Goal: Check status: Check status

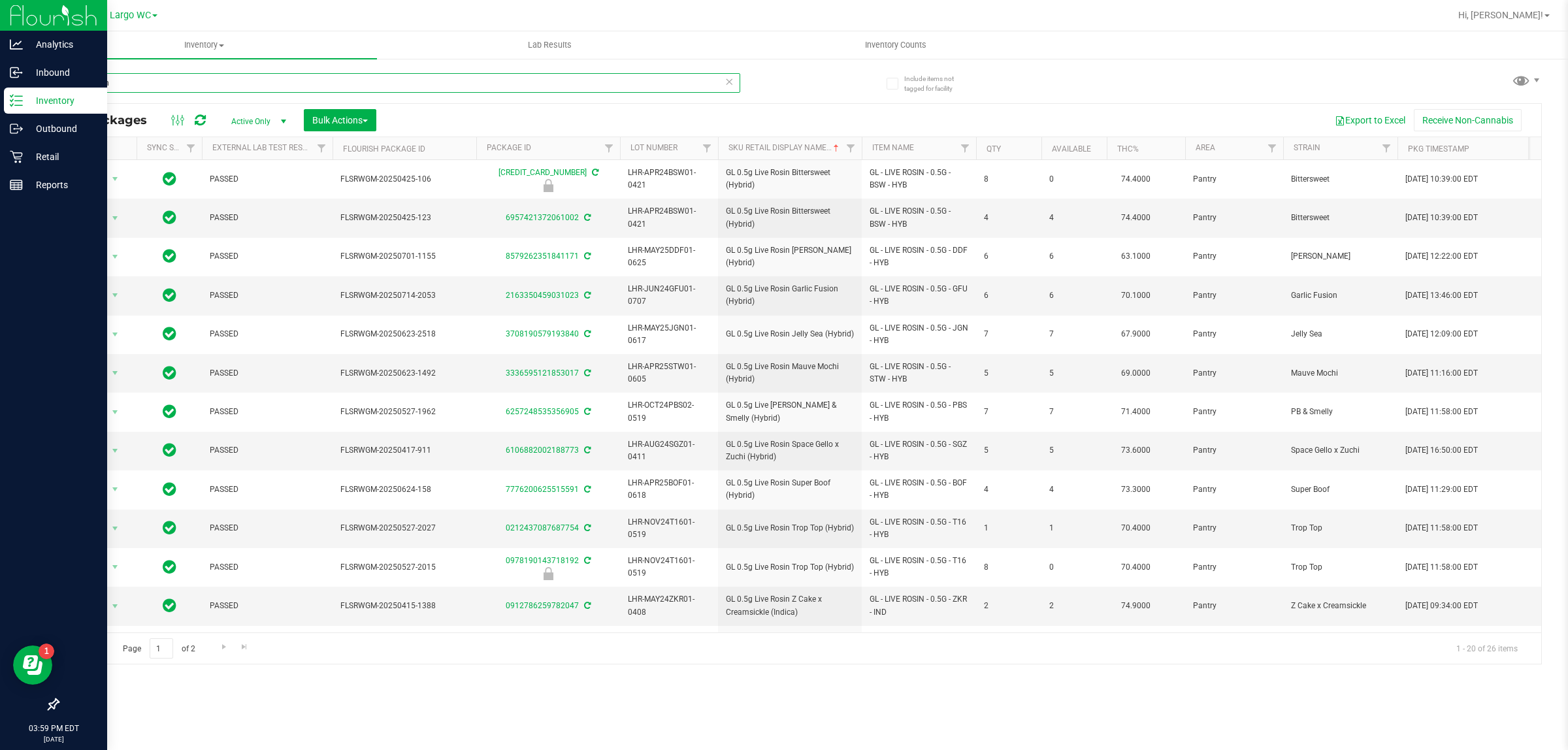
drag, startPoint x: 128, startPoint y: 81, endPoint x: 24, endPoint y: 5, distance: 128.8
click at [11, 81] on div "Analytics Inbound Inventory Outbound Retail Reports 03:59 PM EDT 09/25/2025 09/…" at bounding box center [784, 375] width 1568 height 750
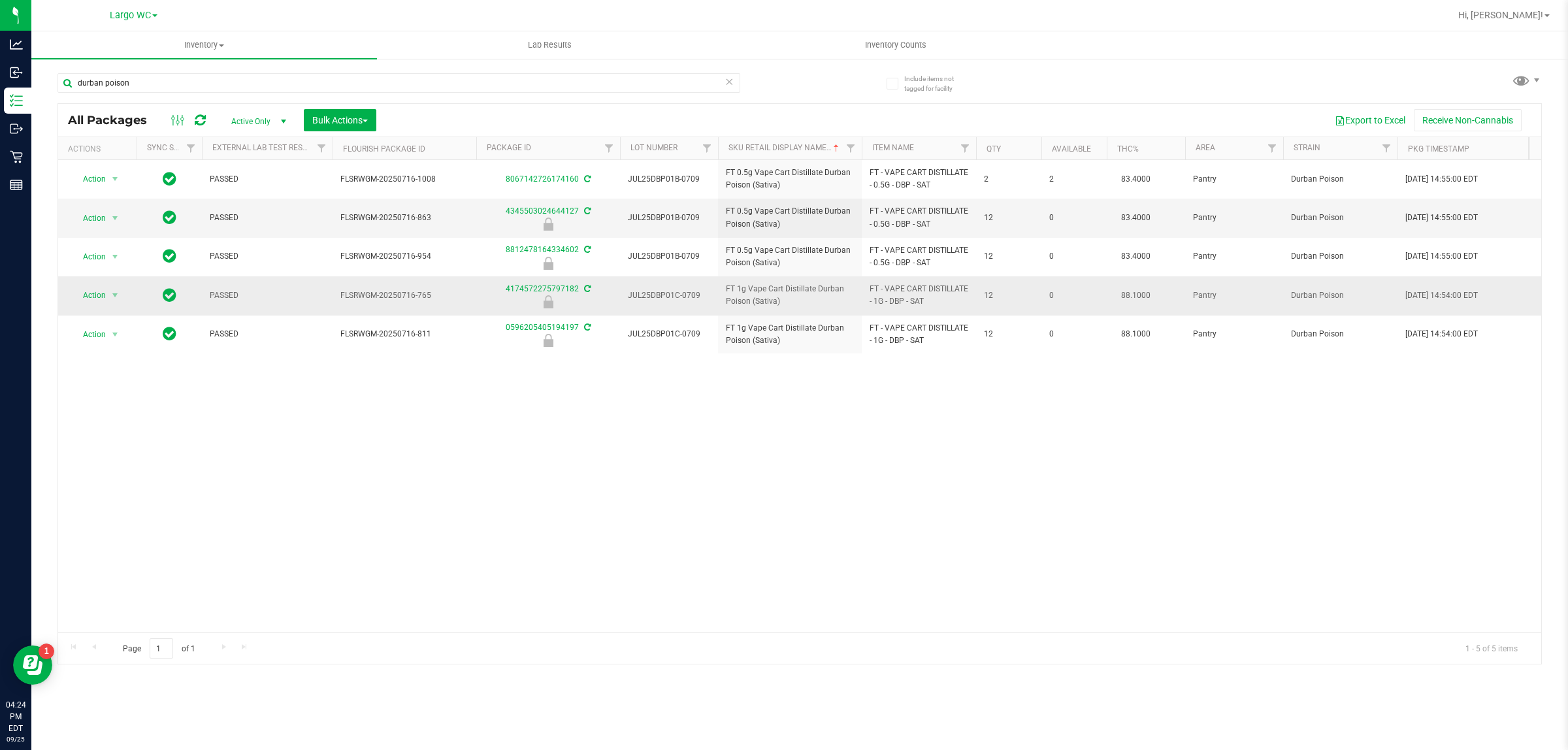
drag, startPoint x: 702, startPoint y: 337, endPoint x: 694, endPoint y: 419, distance: 82.4
click at [718, 442] on div "Action Action Adjust qty Create package Edit attributes Global inventory Locate…" at bounding box center [799, 395] width 1483 height 472
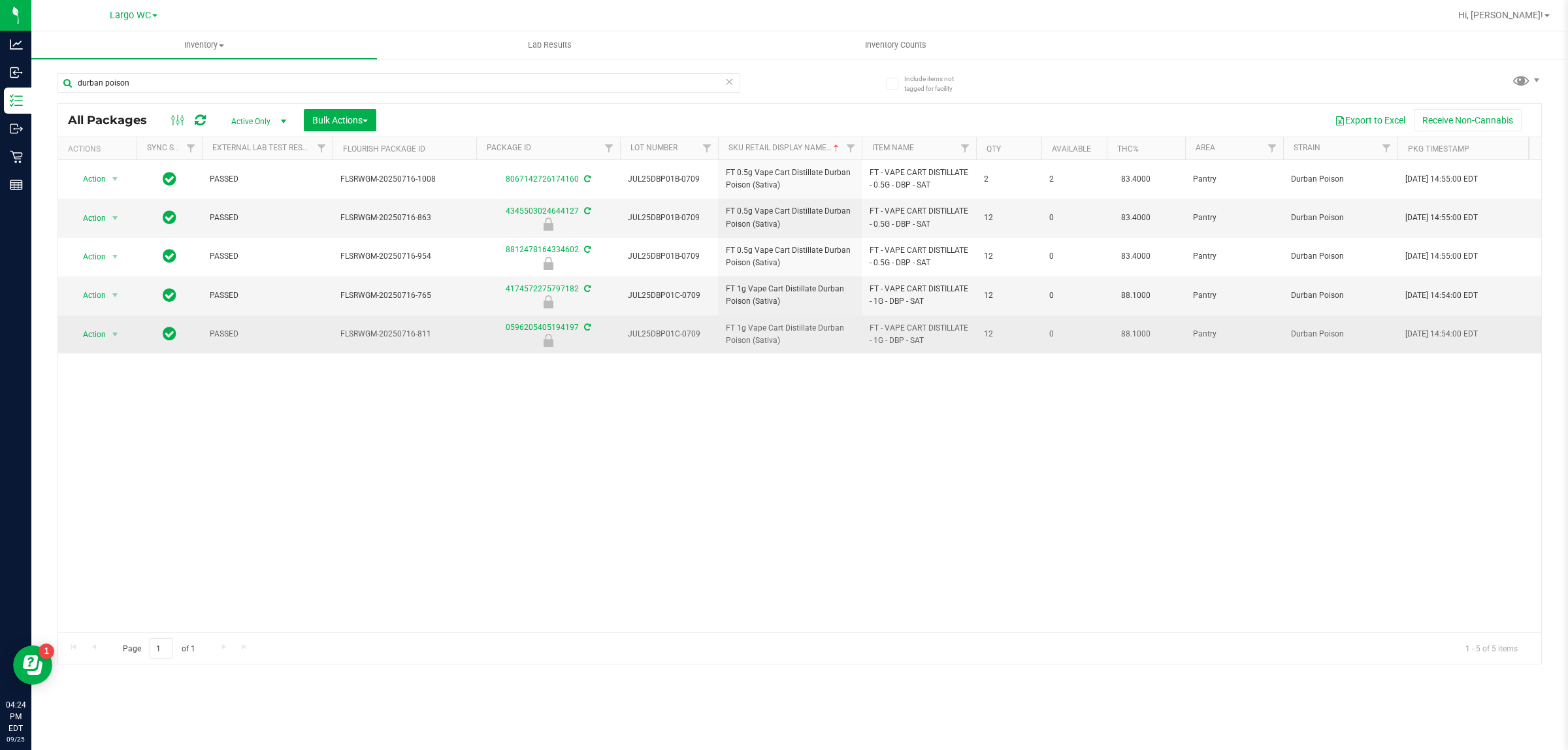
drag, startPoint x: 318, startPoint y: 285, endPoint x: 439, endPoint y: 334, distance: 130.5
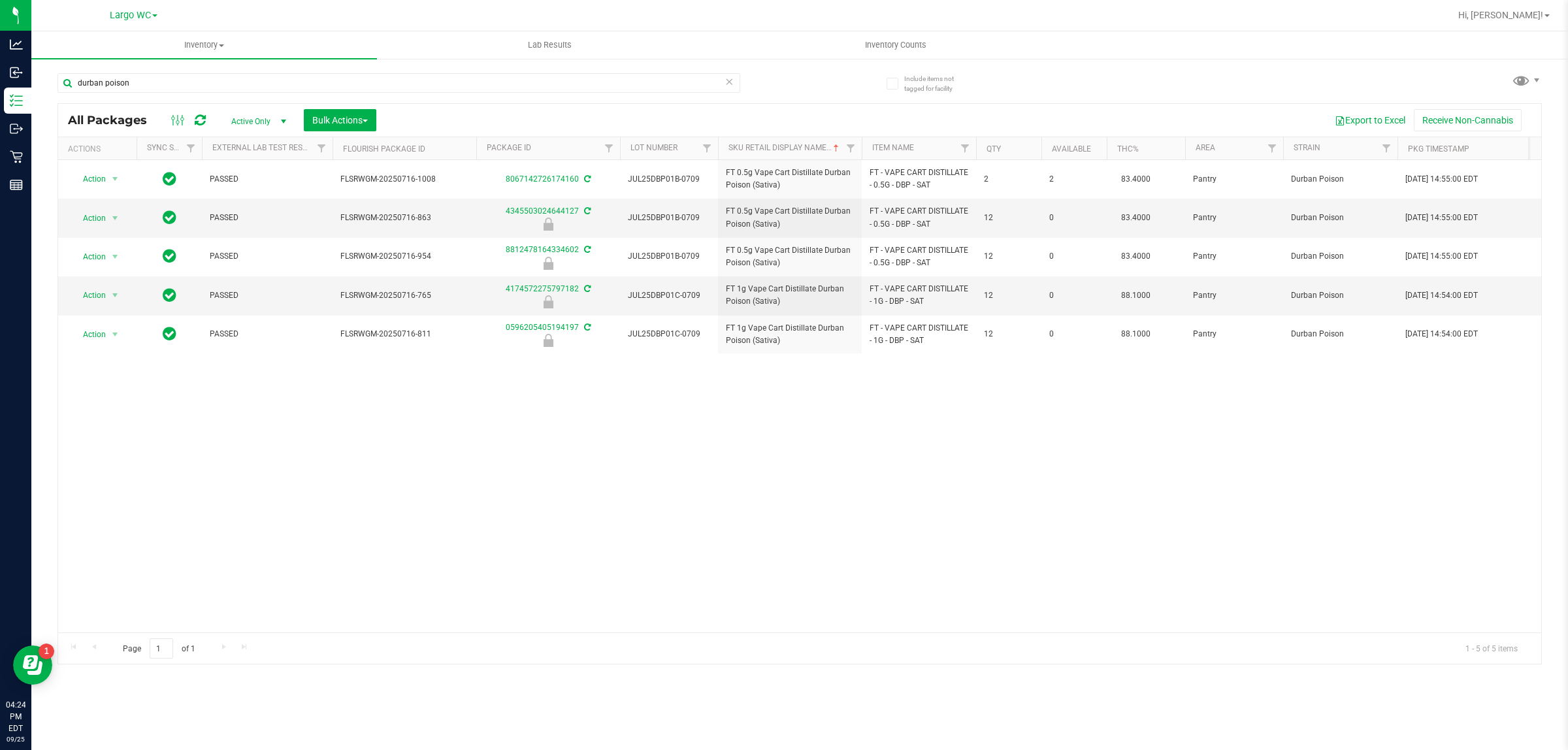
click at [490, 430] on div "Action Action Adjust qty Create package Edit attributes Global inventory Locate…" at bounding box center [799, 395] width 1483 height 472
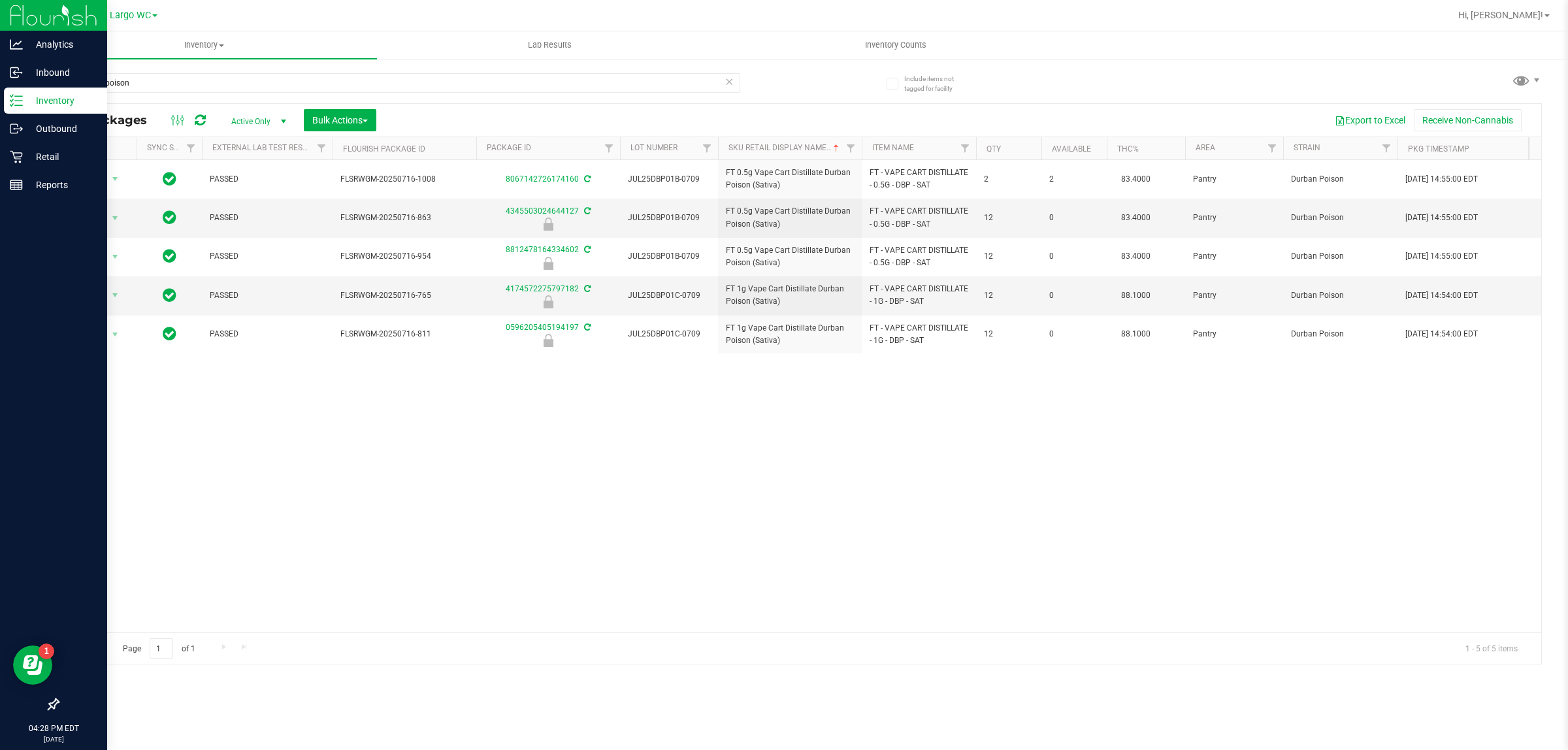
click at [70, 96] on p "Inventory" at bounding box center [62, 101] width 79 height 16
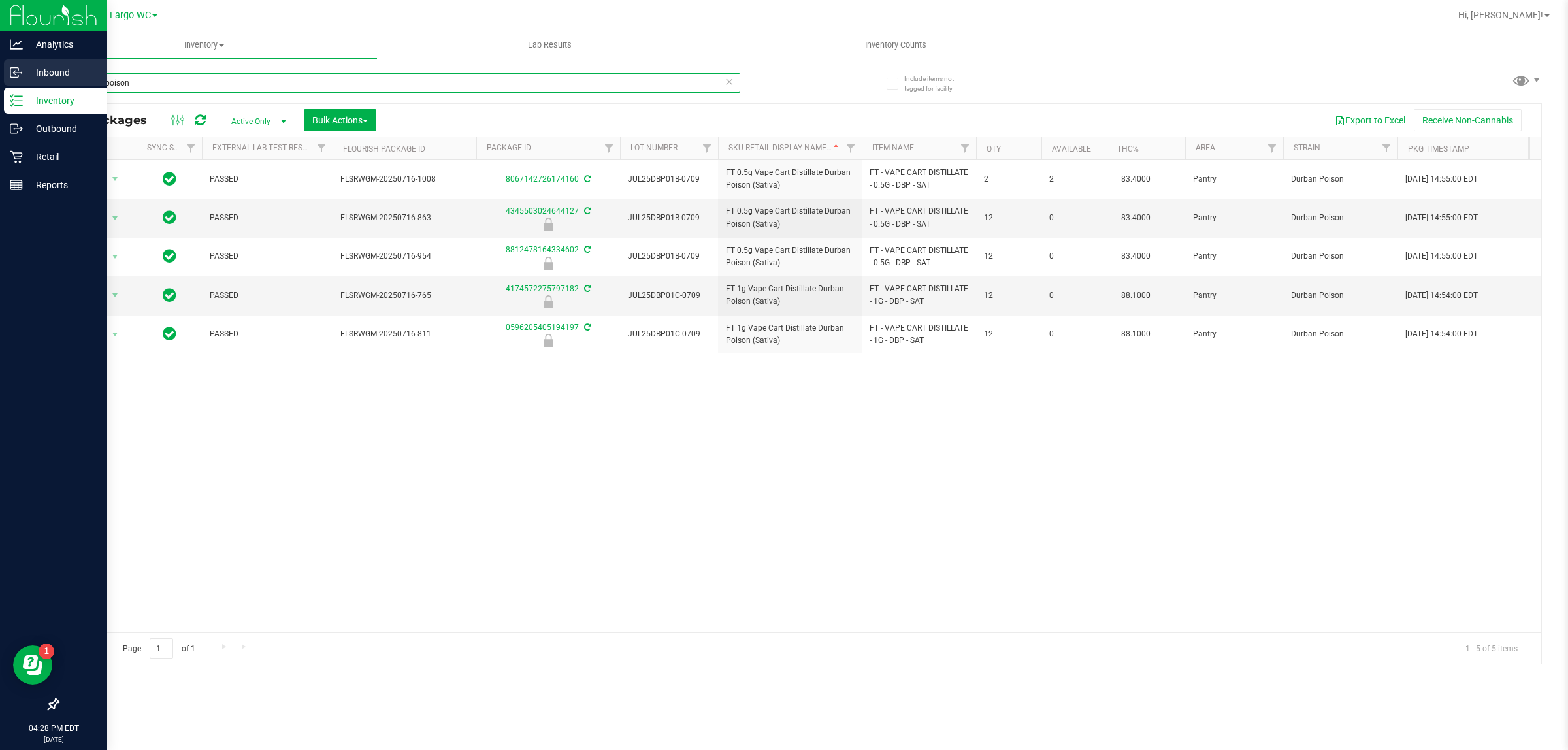
drag, startPoint x: 170, startPoint y: 80, endPoint x: 29, endPoint y: 74, distance: 141.1
click at [23, 77] on div "Analytics Inbound Inventory Outbound Retail Reports 04:28 PM EDT 09/25/2025 09/…" at bounding box center [784, 375] width 1568 height 750
type input "h"
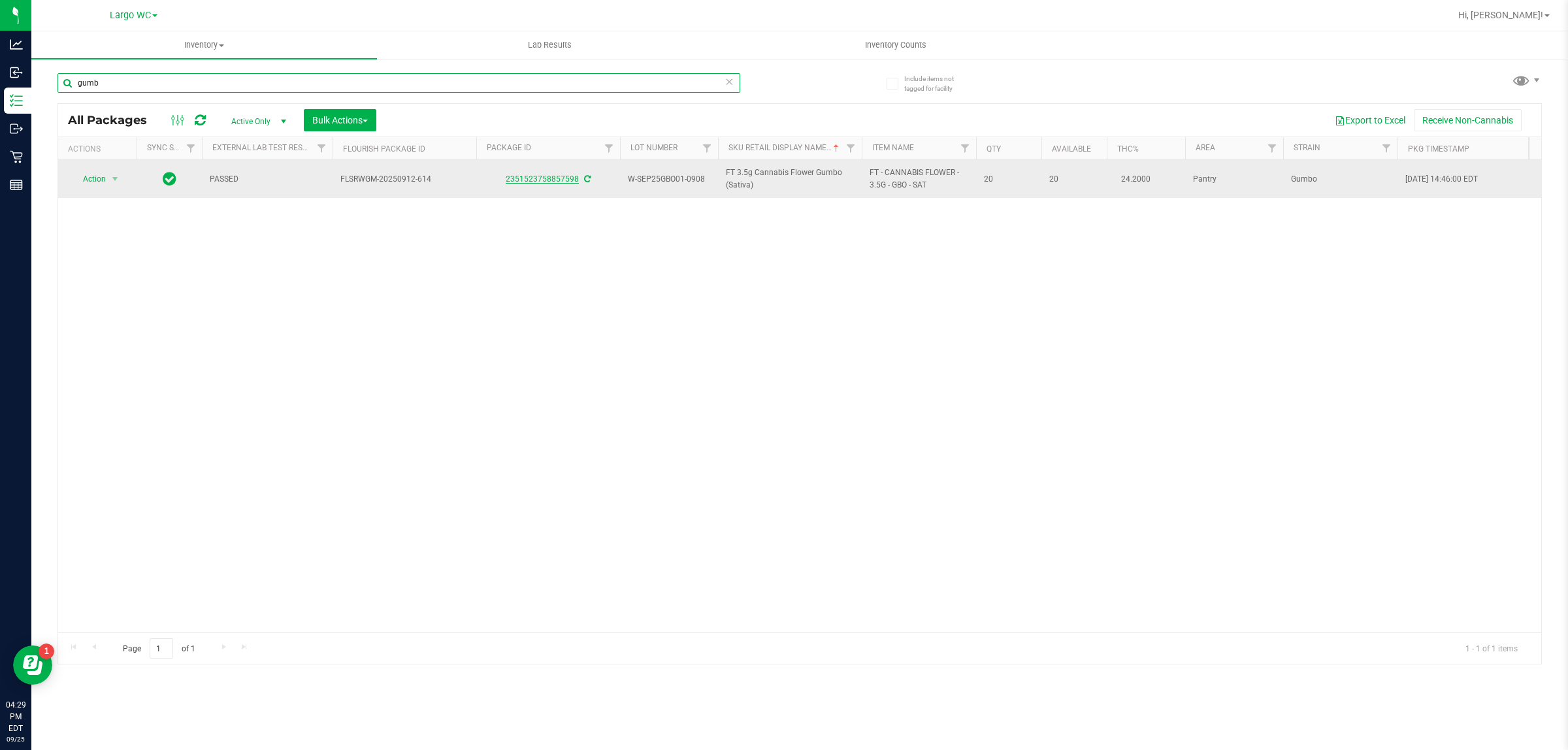
type input "gumb"
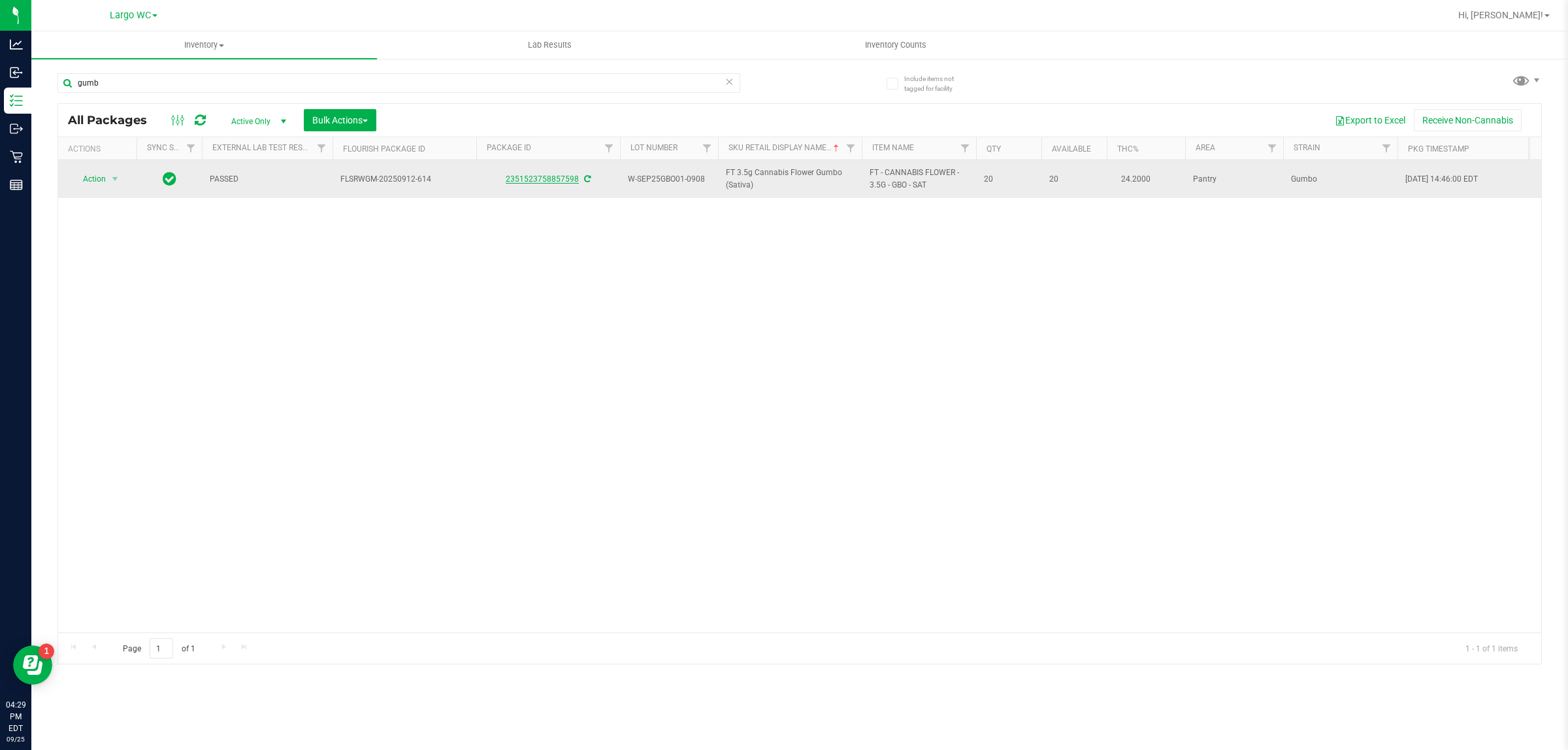
click at [537, 178] on link "2351523758857598" at bounding box center [542, 180] width 73 height 10
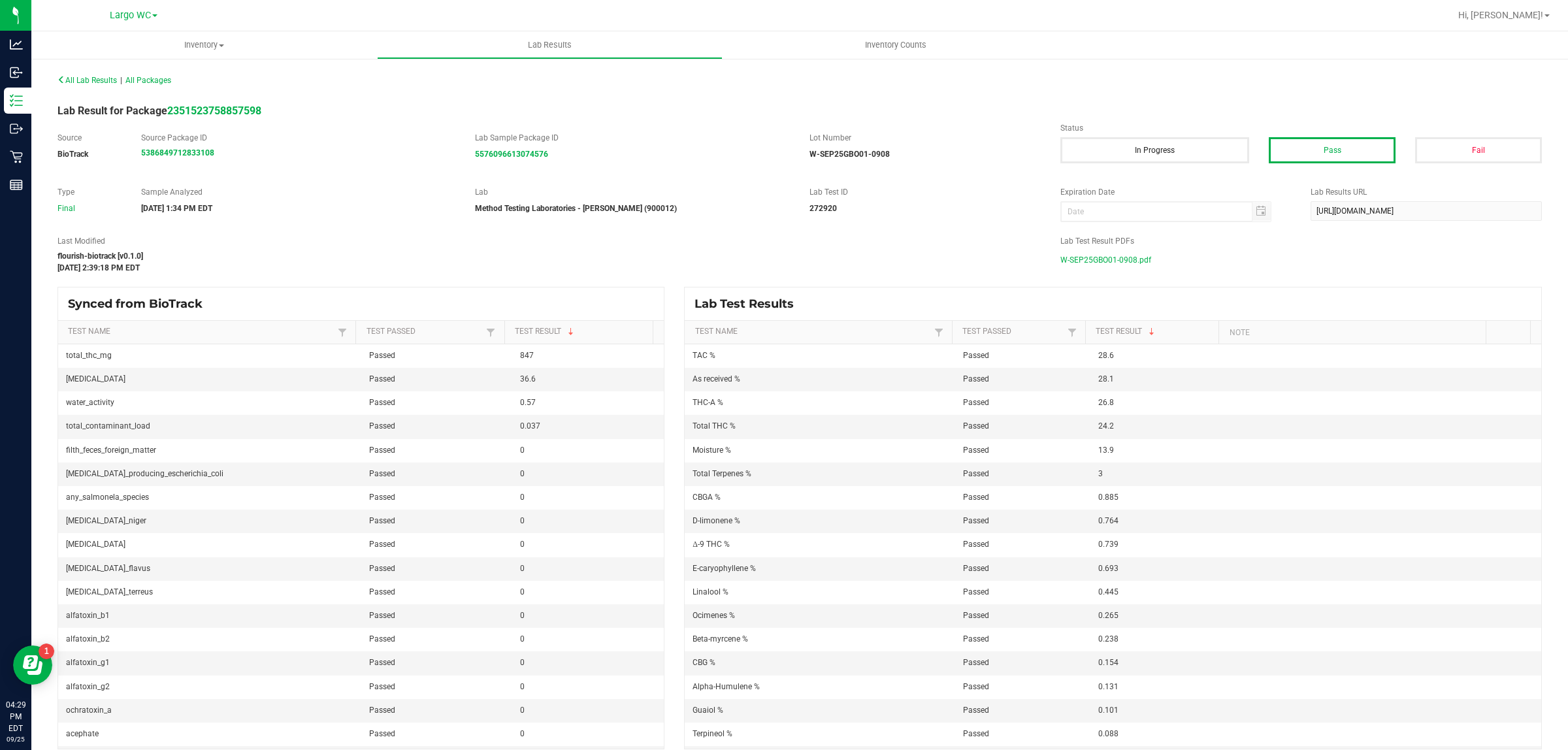
click at [1119, 252] on span "W-SEP25GBO01-0908.pdf" at bounding box center [1106, 260] width 91 height 20
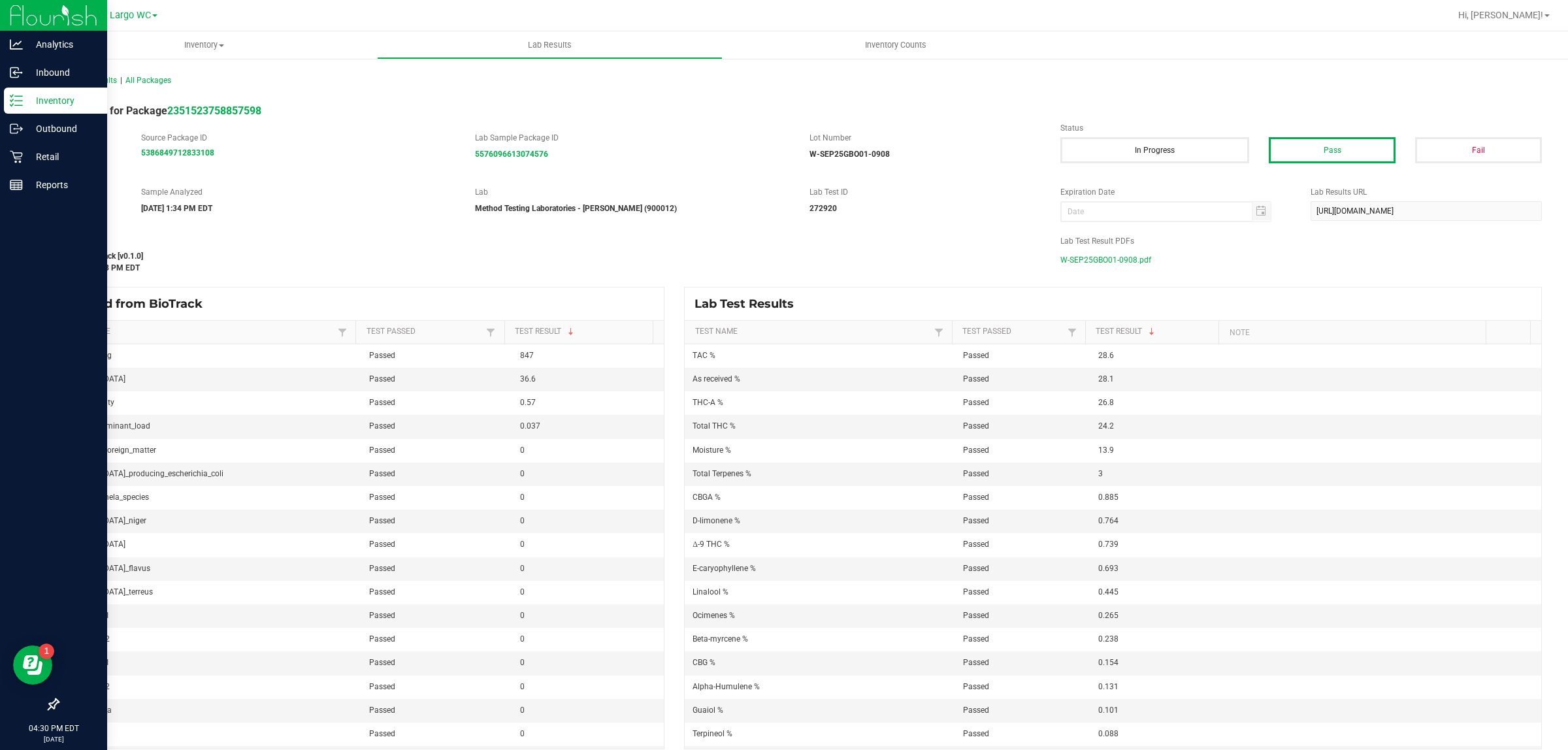
click at [66, 102] on p "Inventory" at bounding box center [62, 101] width 79 height 16
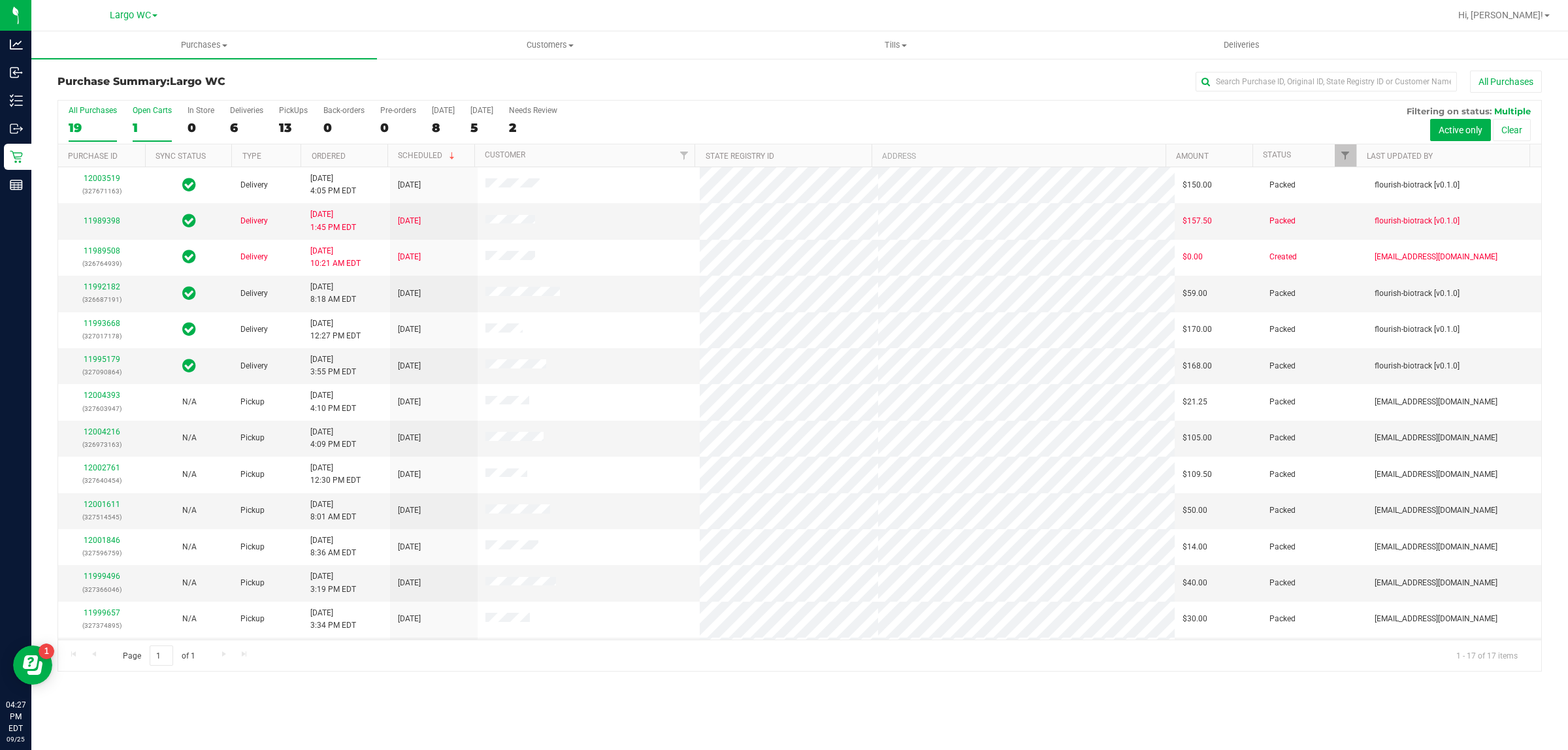
click at [133, 118] on label "Open Carts 1" at bounding box center [152, 124] width 39 height 36
click at [0, 0] on input "Open Carts 1" at bounding box center [0, 0] width 0 height 0
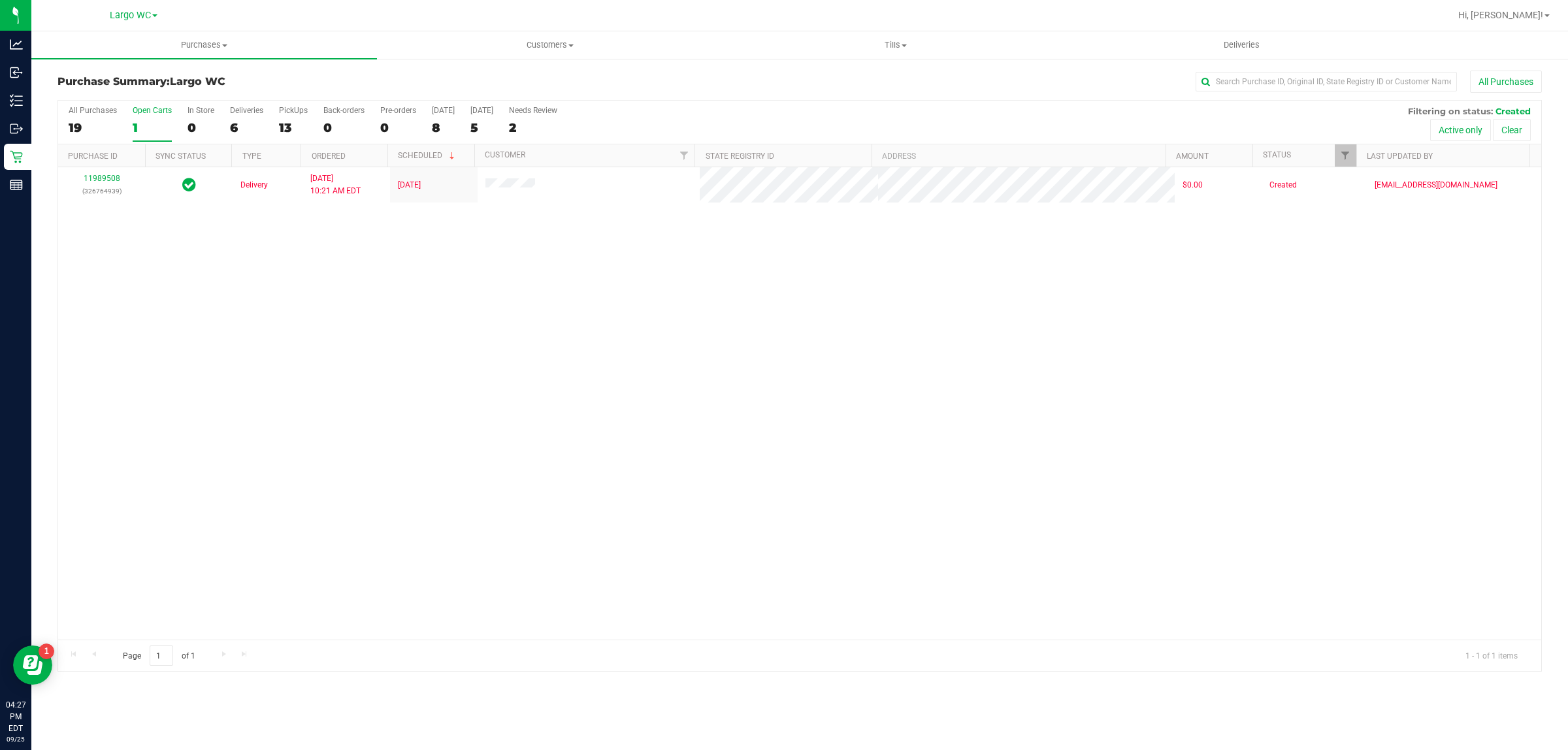
click at [110, 121] on div "19" at bounding box center [92, 128] width 48 height 15
click at [0, 0] on input "All Purchases 19" at bounding box center [0, 0] width 0 height 0
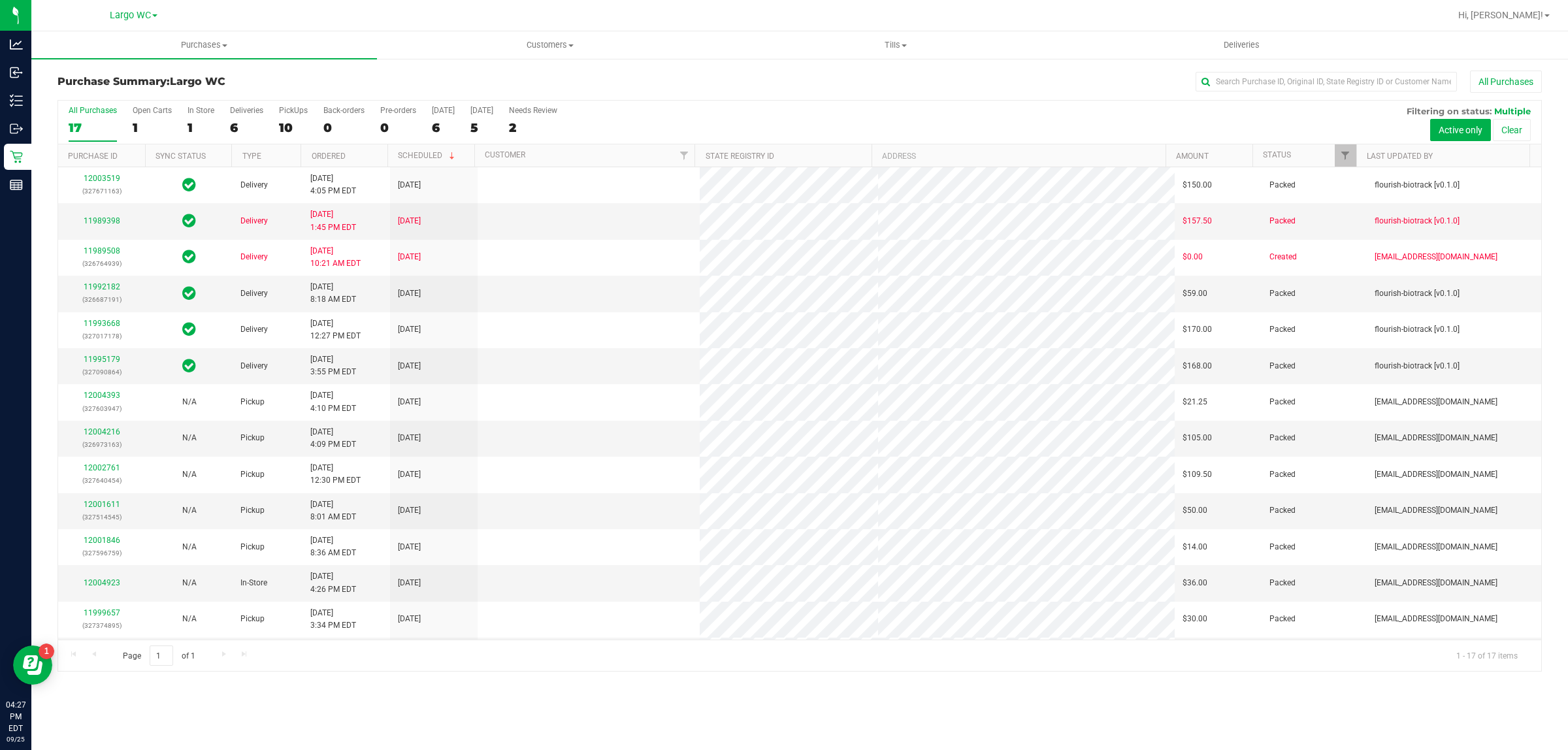
scroll to position [144, 0]
drag, startPoint x: 229, startPoint y: 654, endPoint x: 218, endPoint y: 658, distance: 11.7
click at [227, 655] on div "Page 1 of 1 1 - 17 of 17 items" at bounding box center [799, 655] width 1483 height 31
click at [95, 655] on div "Page 1 of 1 1 - 17 of 17 items" at bounding box center [799, 655] width 1483 height 31
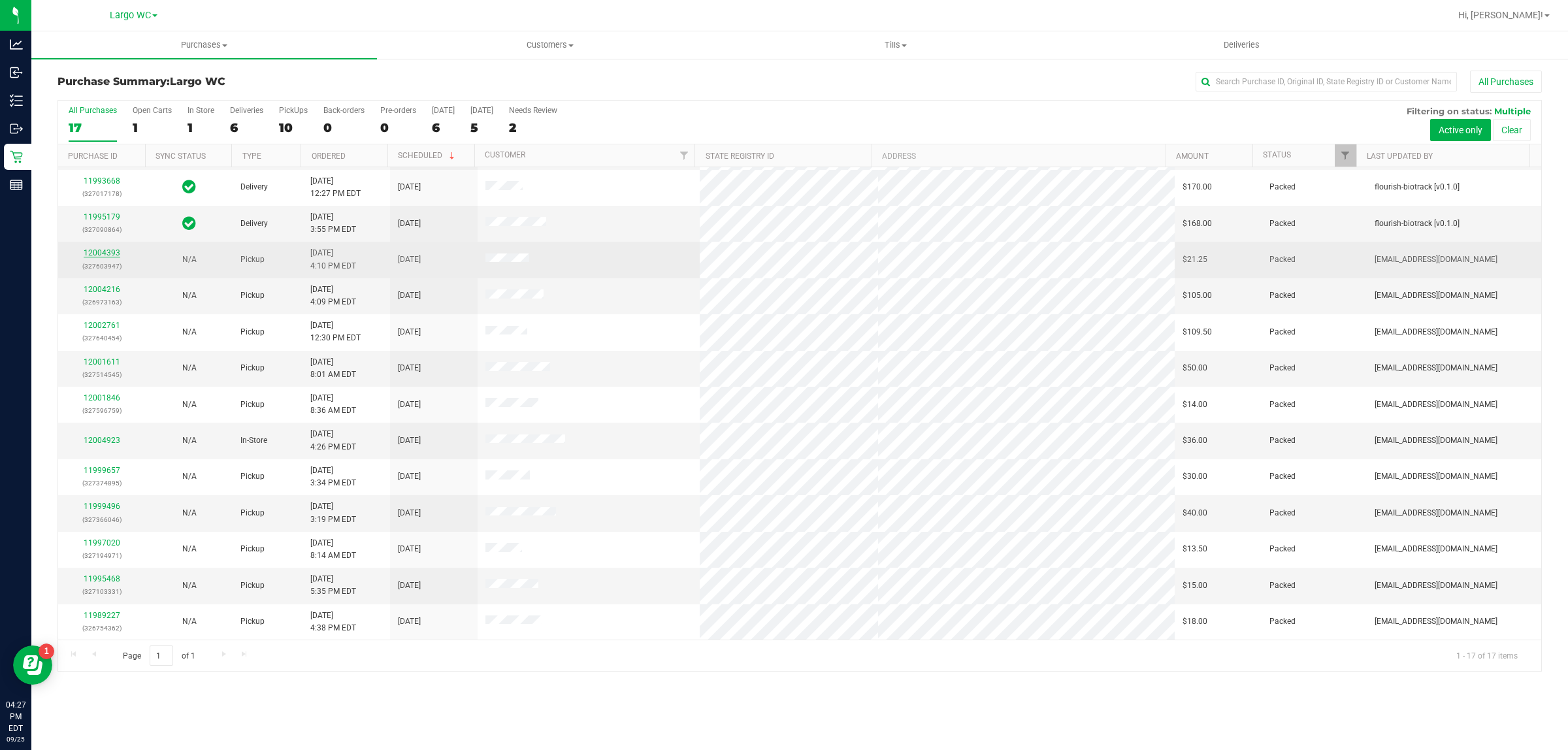
click at [98, 255] on link "12004393" at bounding box center [102, 253] width 37 height 10
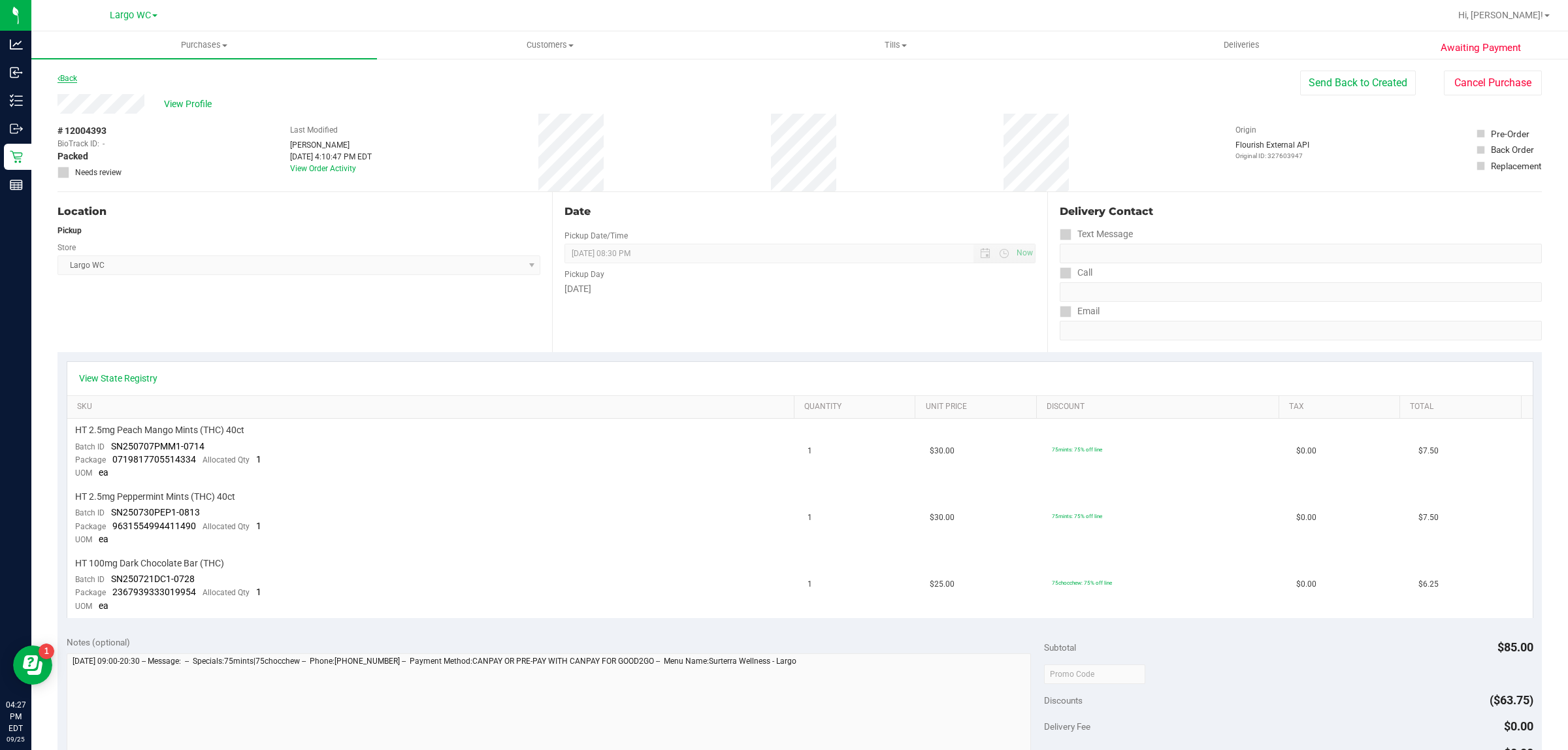
click at [66, 76] on link "Back" at bounding box center [67, 79] width 20 height 10
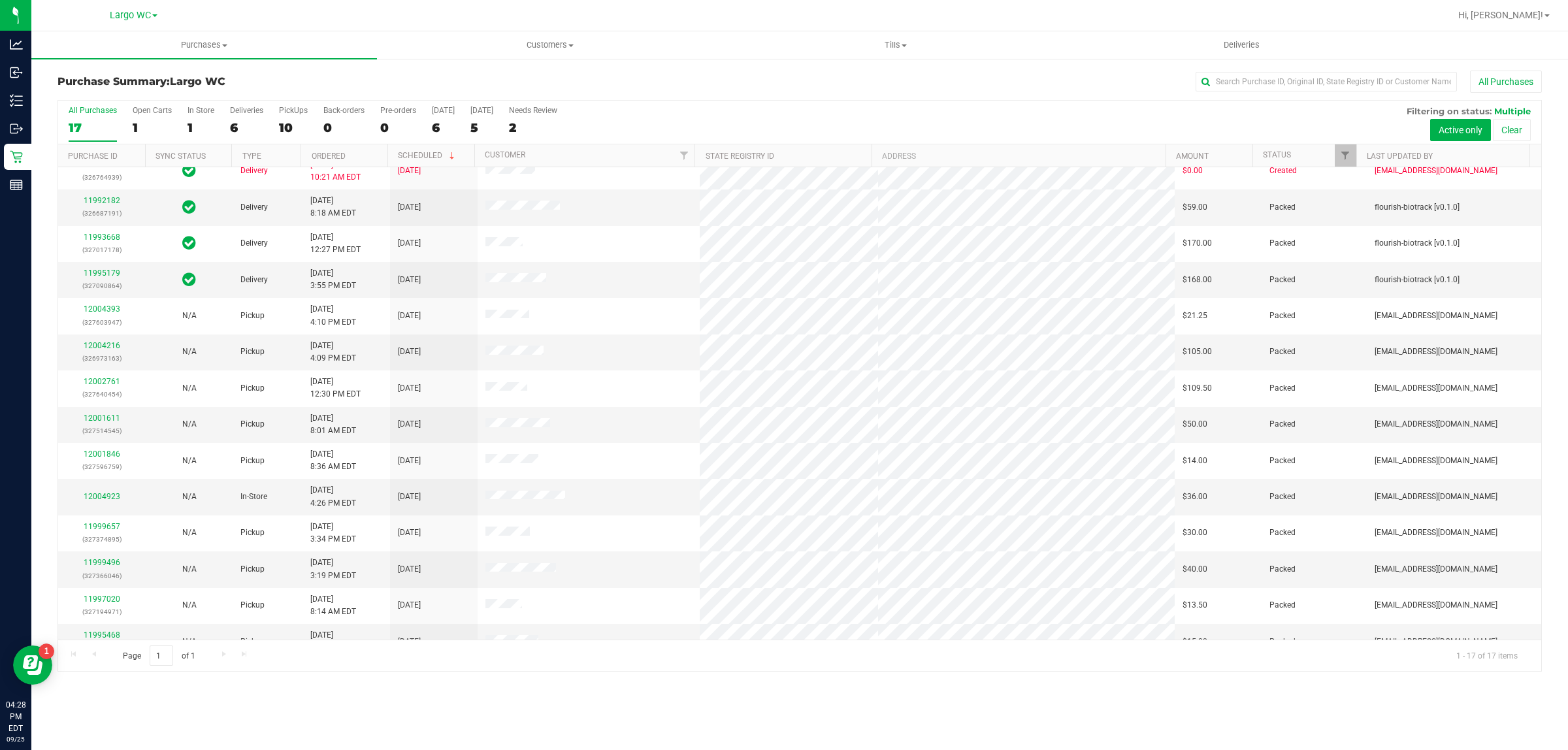
scroll to position [62, 0]
